Goal: Information Seeking & Learning: Learn about a topic

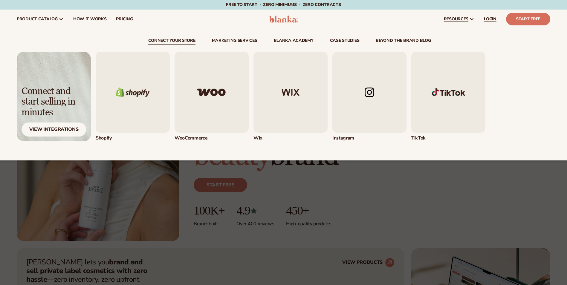
click at [494, 17] on span "LOGIN" at bounding box center [490, 19] width 13 height 5
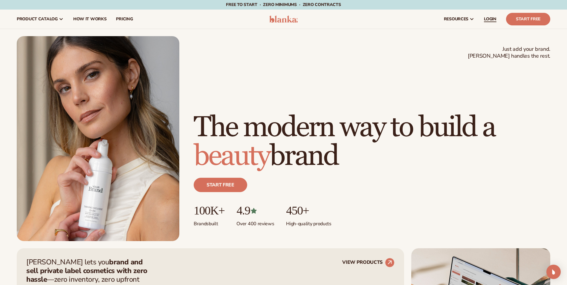
click at [493, 18] on span "LOGIN" at bounding box center [490, 19] width 13 height 5
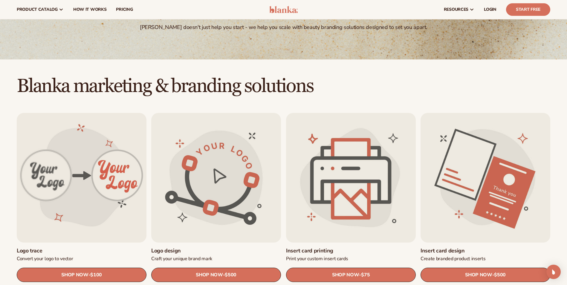
scroll to position [60, 0]
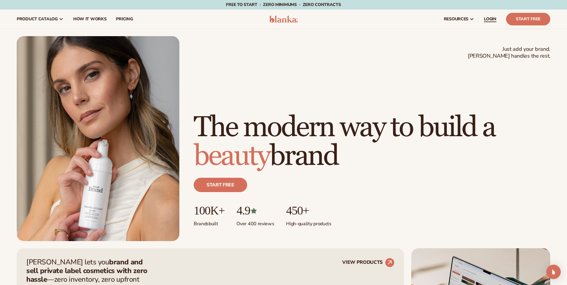
click at [488, 17] on span "LOGIN" at bounding box center [490, 19] width 13 height 5
click at [119, 20] on span "pricing" at bounding box center [124, 19] width 17 height 5
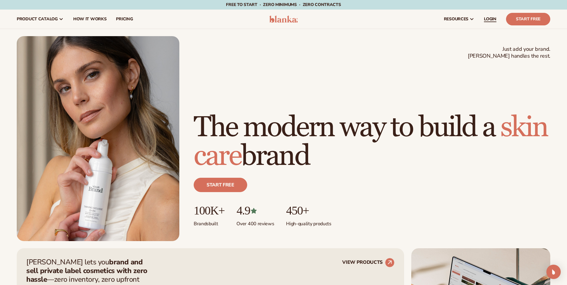
click at [489, 21] on span "LOGIN" at bounding box center [490, 19] width 13 height 5
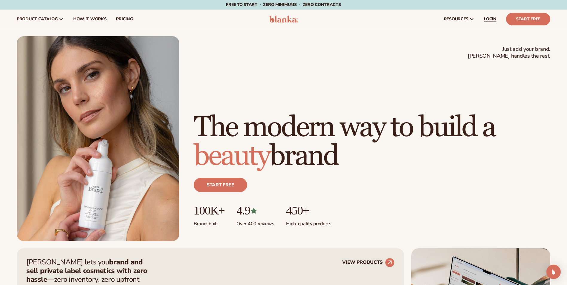
click at [490, 20] on span "LOGIN" at bounding box center [490, 19] width 13 height 5
